Goal: Information Seeking & Learning: Learn about a topic

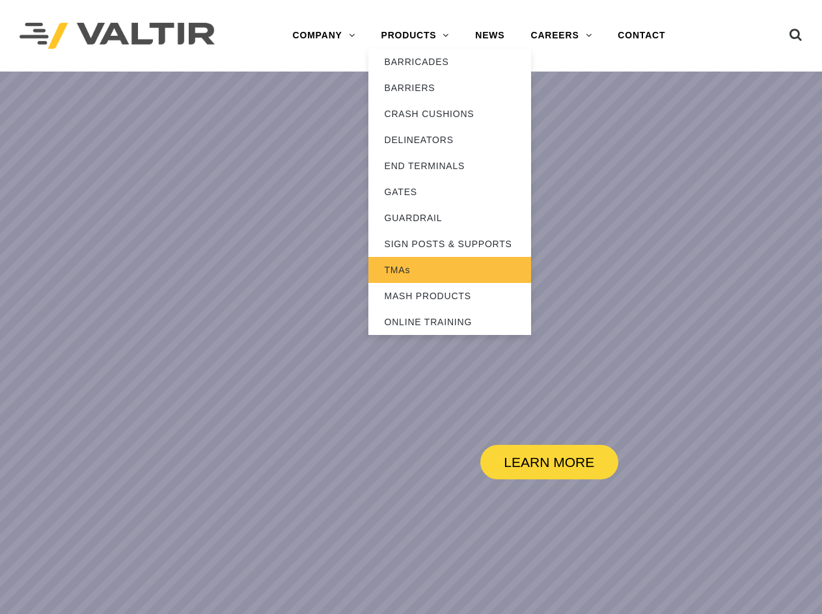
click at [405, 274] on link "TMAs" at bounding box center [449, 270] width 163 height 26
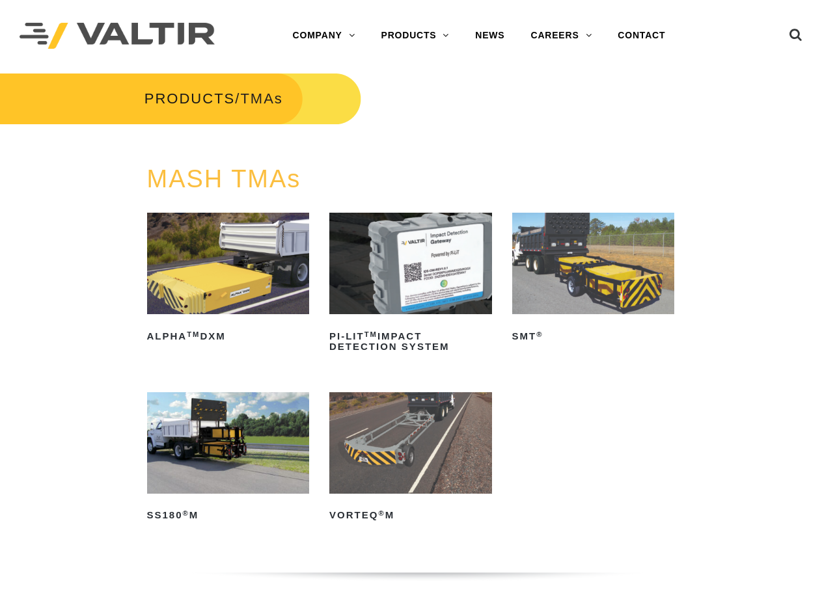
click at [216, 480] on img at bounding box center [228, 442] width 163 height 101
click at [625, 269] on img at bounding box center [593, 263] width 163 height 101
click at [623, 268] on img at bounding box center [593, 263] width 163 height 101
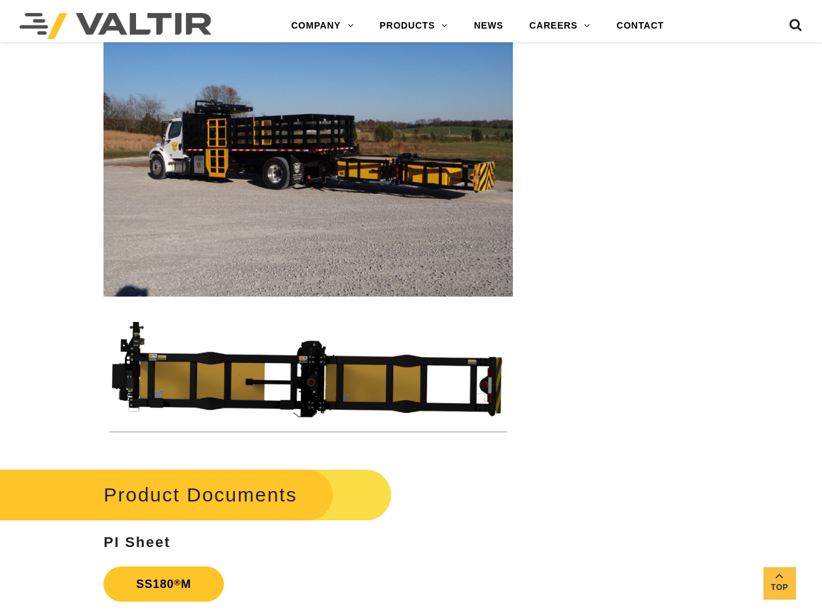
scroll to position [3317, 0]
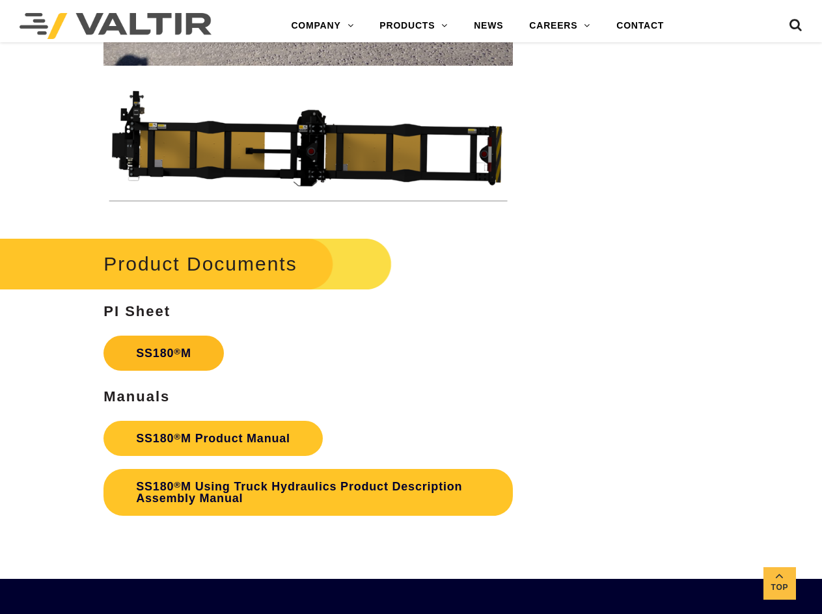
click at [187, 355] on link "SS180 ® M" at bounding box center [163, 353] width 120 height 35
click at [203, 442] on link "SS180 ® M Product Manual" at bounding box center [212, 438] width 219 height 35
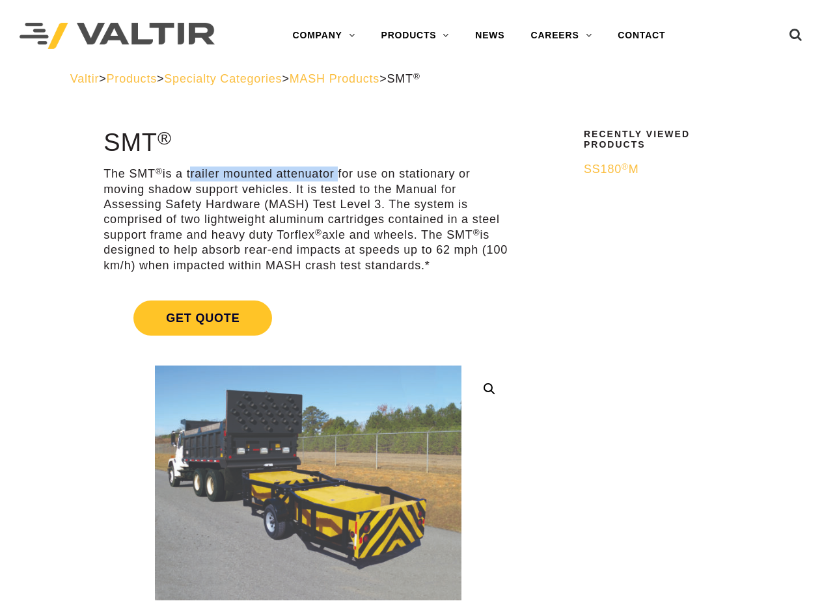
drag, startPoint x: 190, startPoint y: 174, endPoint x: 336, endPoint y: 171, distance: 145.7
click at [336, 171] on p "The SMT ® is a trailer mounted attenuator for use on stationary or moving shado…" at bounding box center [307, 220] width 409 height 107
copy p "trailer mounted attenuator"
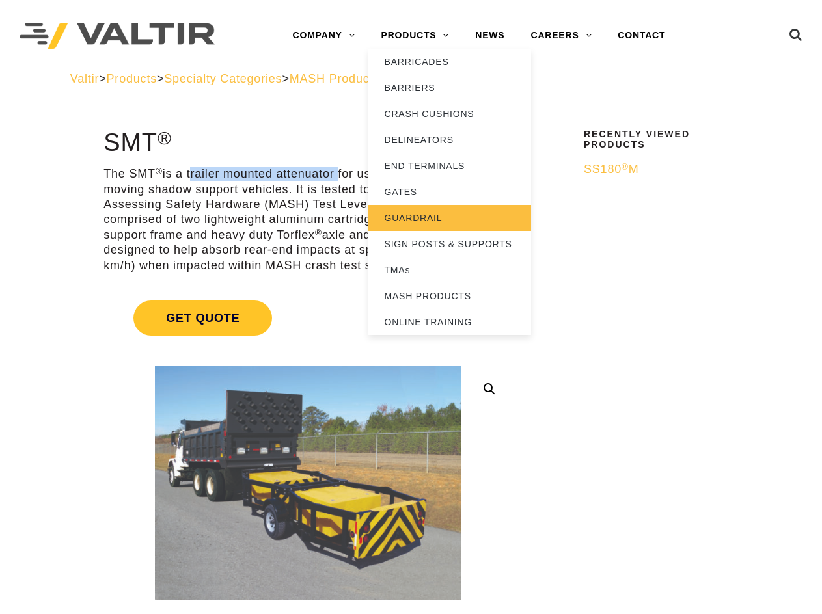
click at [405, 214] on link "GUARDRAIL" at bounding box center [449, 218] width 163 height 26
